Goal: Find specific page/section: Find specific page/section

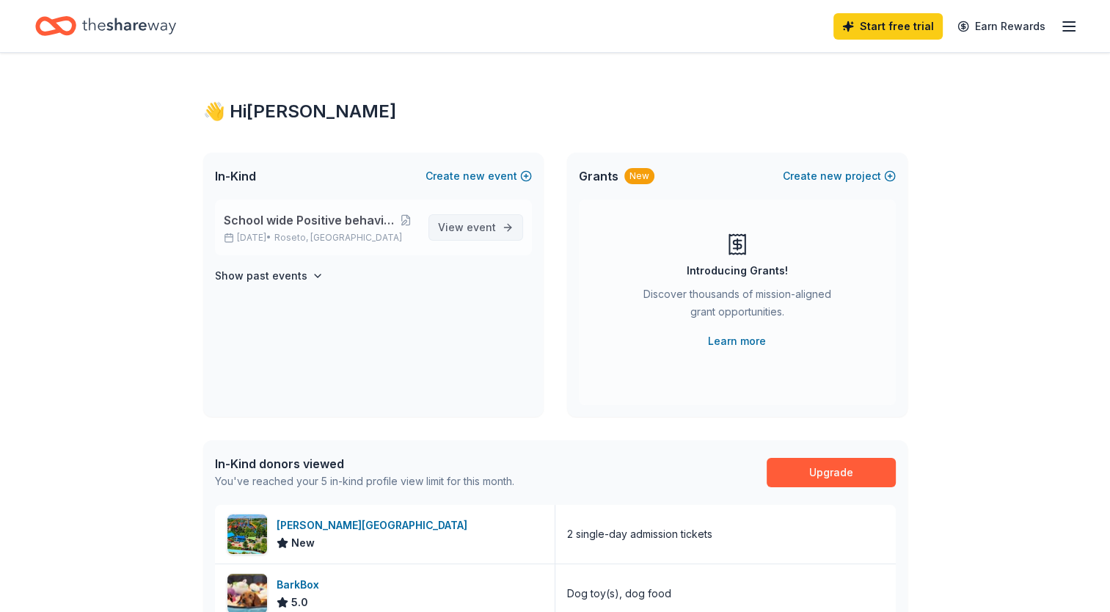
click at [469, 233] on span "View event" at bounding box center [467, 228] width 58 height 18
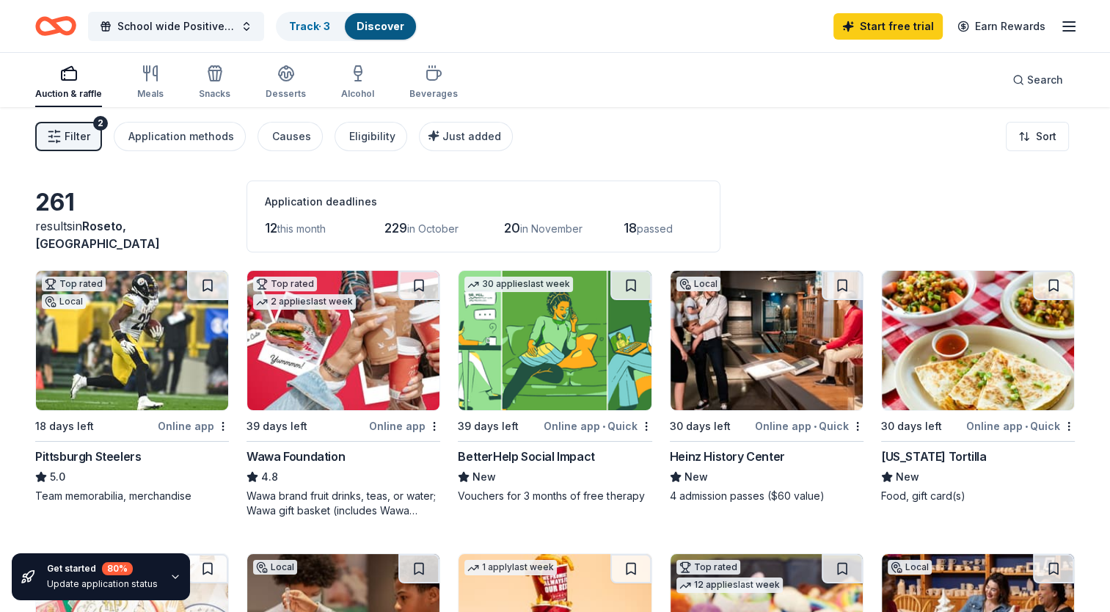
click at [446, 223] on span "in October" at bounding box center [432, 228] width 51 height 12
click at [392, 224] on span "229" at bounding box center [395, 227] width 23 height 15
click at [420, 232] on span "in October" at bounding box center [432, 228] width 51 height 12
click at [433, 232] on span "in October" at bounding box center [432, 228] width 51 height 12
click at [510, 233] on span "20" at bounding box center [512, 227] width 16 height 15
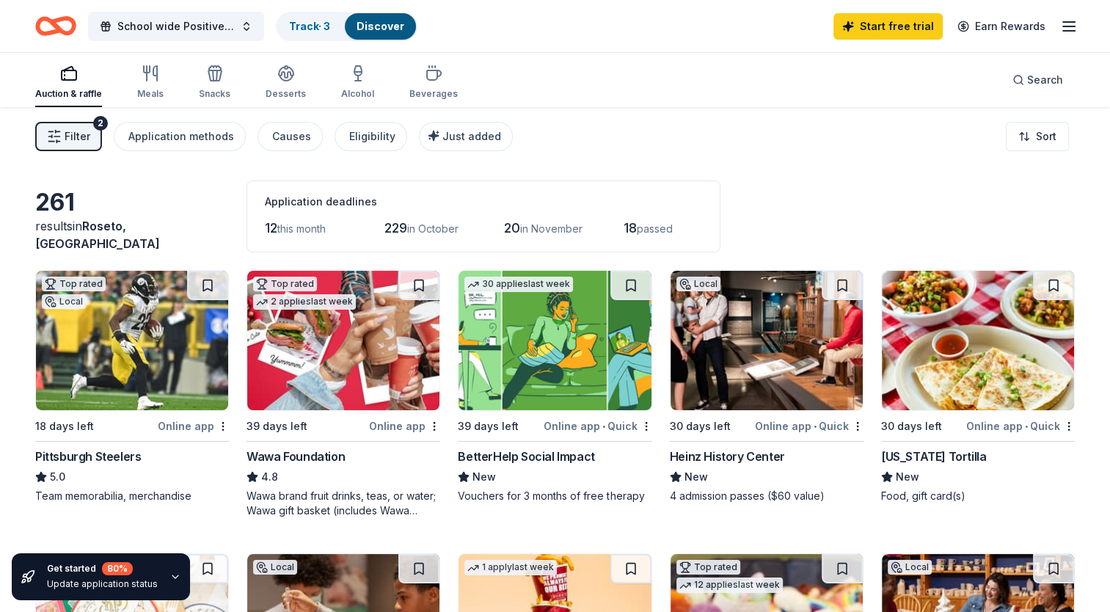
click at [520, 230] on span "20" at bounding box center [512, 227] width 16 height 15
click at [533, 227] on span "in November" at bounding box center [551, 228] width 62 height 12
click at [540, 165] on div "Filter 2 Application methods Causes Eligibility Just added Sort" at bounding box center [555, 136] width 1110 height 59
click at [67, 147] on button "Filter 2" at bounding box center [68, 136] width 67 height 29
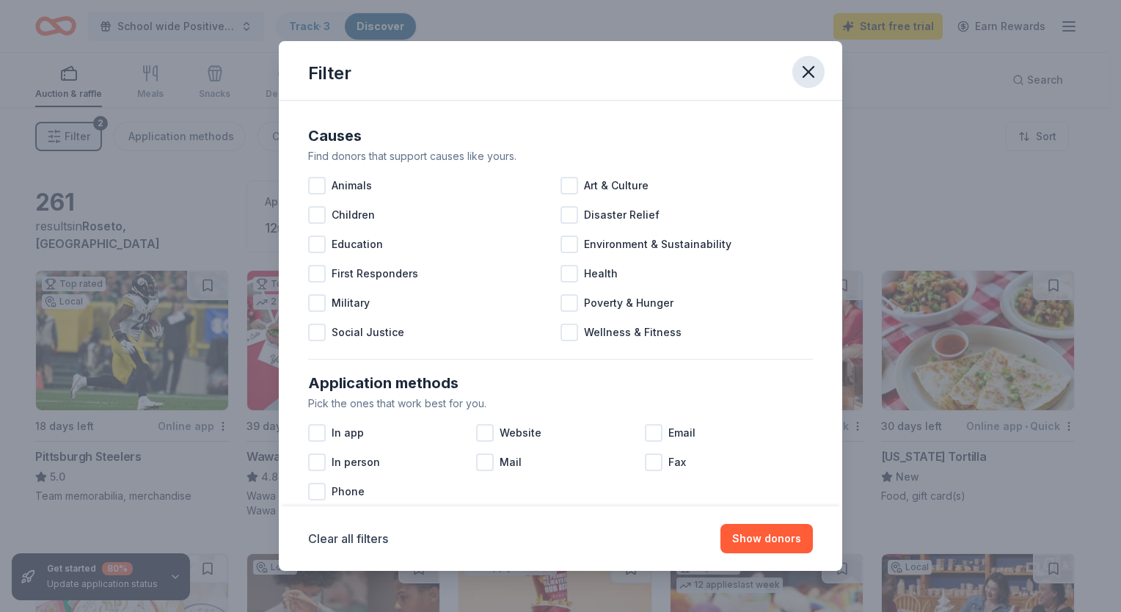
click at [804, 78] on icon "button" at bounding box center [808, 72] width 21 height 21
